Goal: Information Seeking & Learning: Find contact information

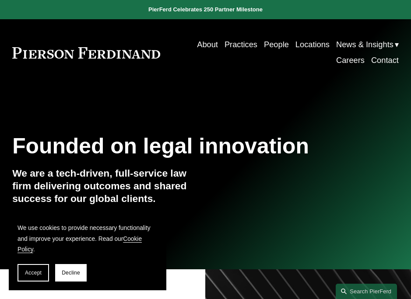
click at [352, 62] on link "Careers" at bounding box center [350, 61] width 28 height 16
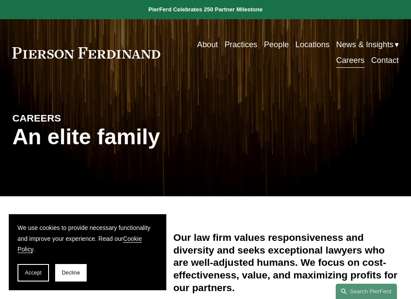
click at [384, 62] on link "Contact" at bounding box center [385, 61] width 28 height 16
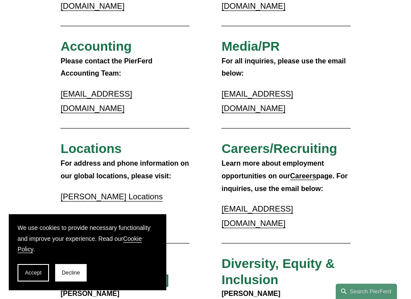
scroll to position [175, 0]
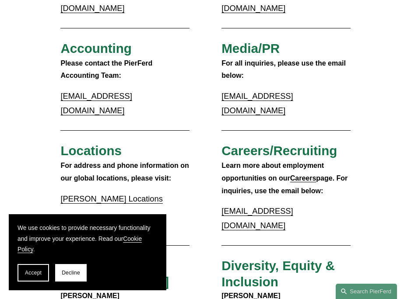
click at [305, 175] on strong "Careers" at bounding box center [303, 178] width 26 height 7
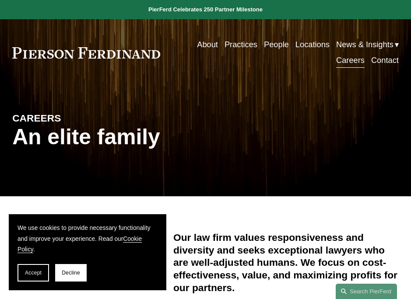
click at [242, 47] on link "Practices" at bounding box center [240, 45] width 33 height 16
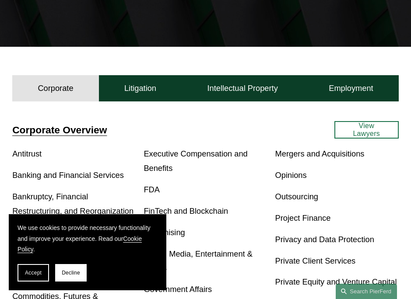
scroll to position [157, 0]
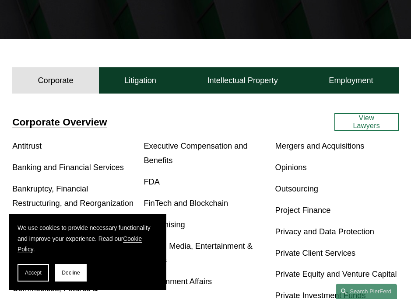
click at [35, 147] on link "Antitrust" at bounding box center [26, 145] width 29 height 9
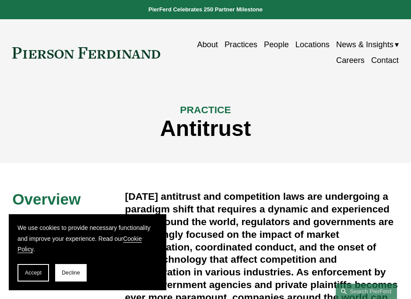
click at [352, 59] on link "Careers" at bounding box center [350, 61] width 28 height 16
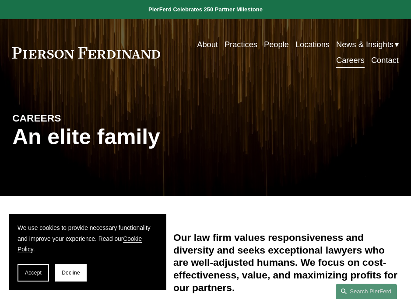
click at [268, 43] on link "People" at bounding box center [276, 45] width 25 height 16
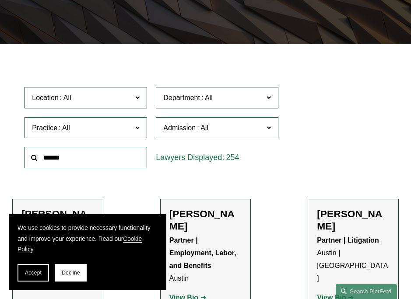
scroll to position [155, 0]
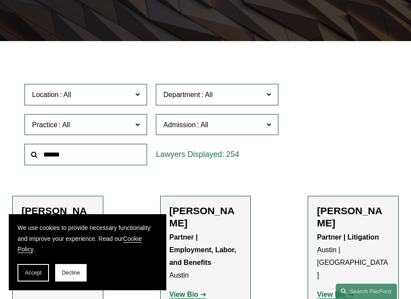
click at [122, 91] on span "Location" at bounding box center [82, 95] width 100 height 12
click at [0, 0] on link "[GEOGRAPHIC_DATA]" at bounding box center [0, 0] width 0 height 0
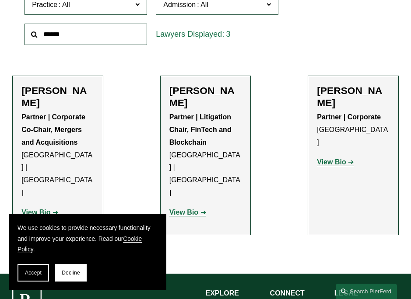
scroll to position [273, 0]
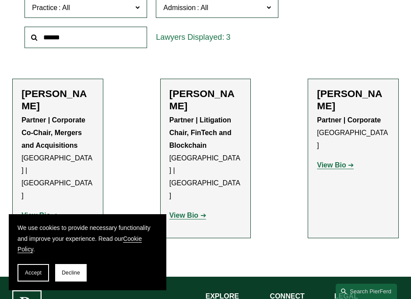
click at [332, 95] on h2 "[PERSON_NAME]" at bounding box center [353, 100] width 73 height 24
click at [327, 161] on strong "View Bio" at bounding box center [331, 164] width 29 height 7
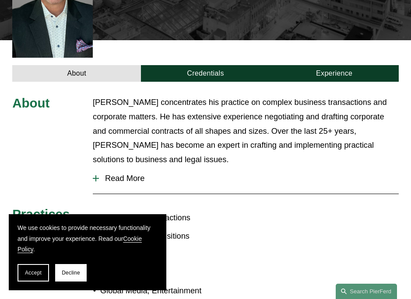
scroll to position [259, 0]
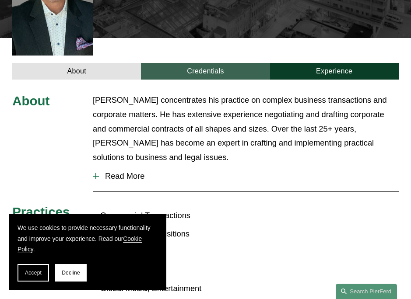
click at [210, 63] on link "Credentials" at bounding box center [205, 71] width 129 height 17
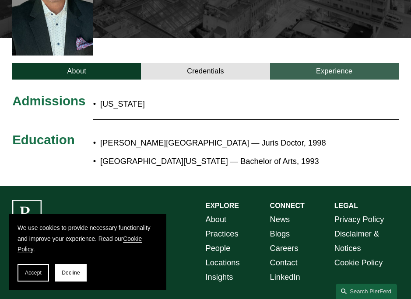
click at [327, 63] on link "Experience" at bounding box center [334, 71] width 129 height 17
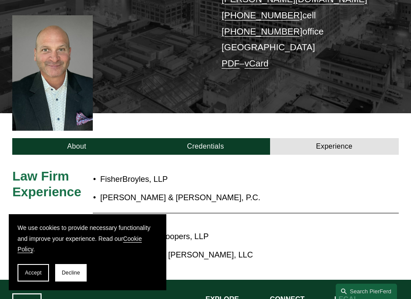
scroll to position [182, 0]
